Goal: Browse casually: Explore the website without a specific task or goal

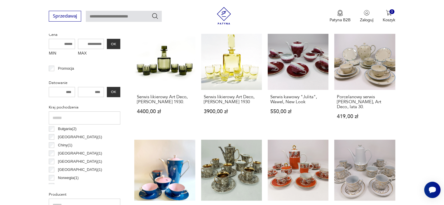
scroll to position [184, 0]
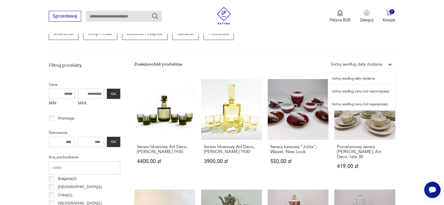
click at [388, 65] on icon at bounding box center [390, 65] width 6 height 6
click at [375, 103] on div "Sortuj według ceny (od największej)" at bounding box center [361, 104] width 67 height 13
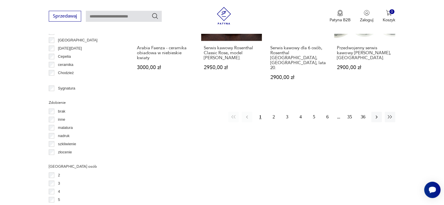
scroll to position [622, 0]
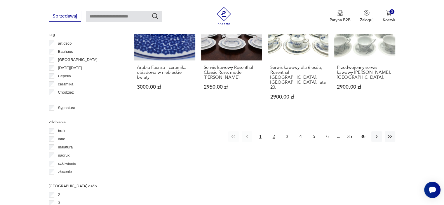
click at [274, 131] on button "2" at bounding box center [274, 136] width 11 height 11
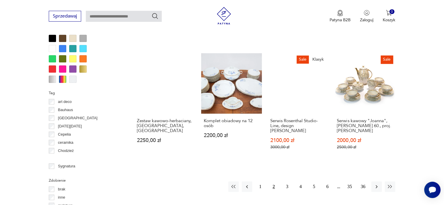
scroll to position [593, 0]
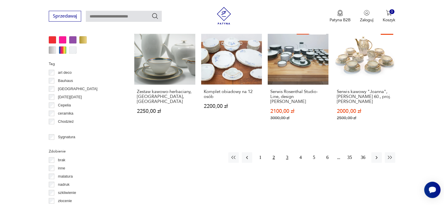
click at [286, 152] on button "3" at bounding box center [287, 157] width 11 height 11
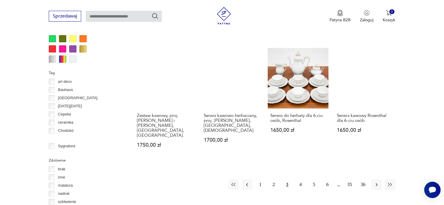
scroll to position [593, 0]
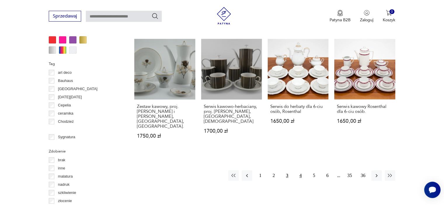
click at [300, 171] on button "4" at bounding box center [301, 176] width 11 height 11
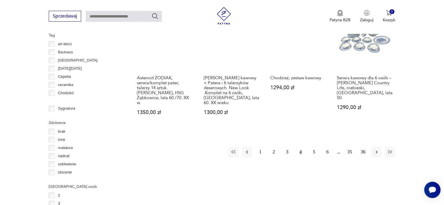
scroll to position [622, 0]
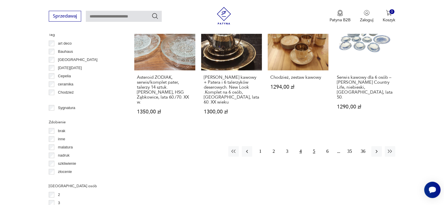
click at [313, 146] on button "5" at bounding box center [314, 151] width 11 height 11
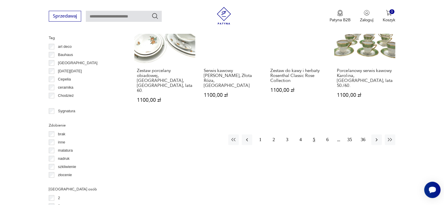
scroll to position [622, 0]
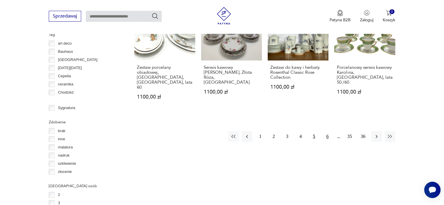
click at [327, 131] on button "6" at bounding box center [327, 136] width 11 height 11
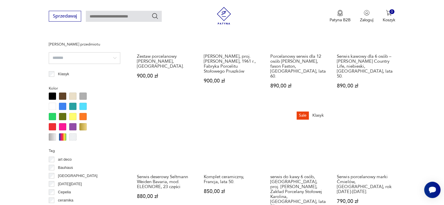
scroll to position [505, 0]
